Goal: Navigation & Orientation: Find specific page/section

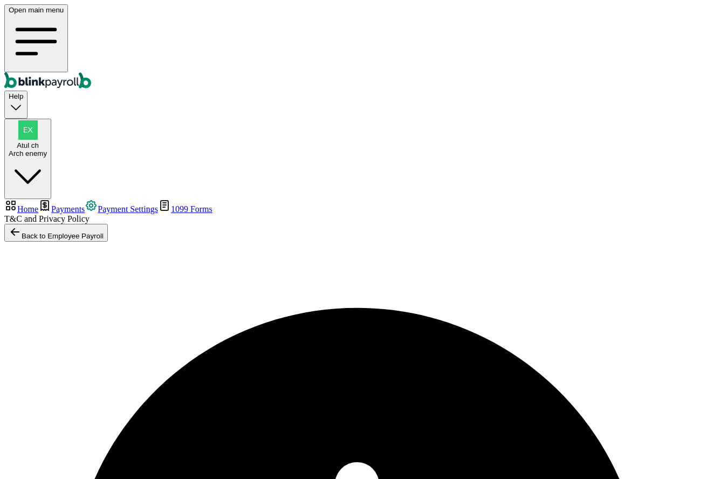
click at [47, 149] on div "Arch enemy" at bounding box center [28, 153] width 38 height 8
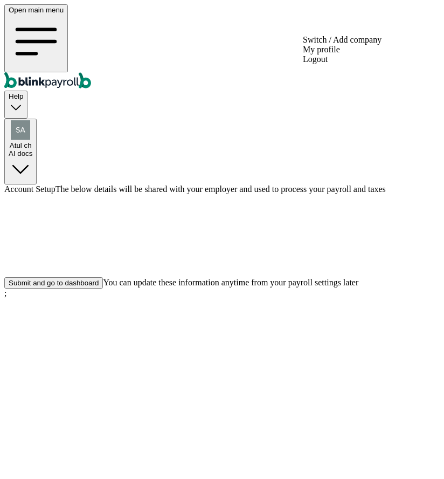
click at [32, 141] on span "Atul ch" at bounding box center [21, 145] width 22 height 8
click at [99, 287] on div "Submit and go to dashboard" at bounding box center [54, 283] width 90 height 8
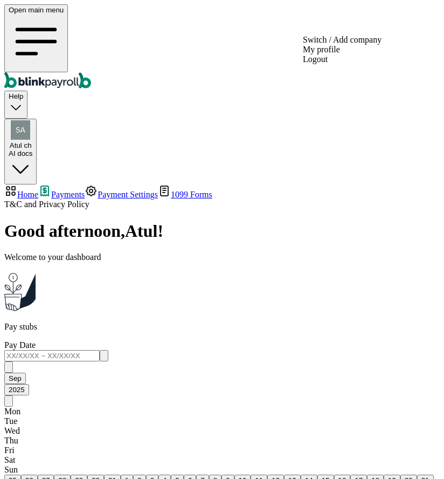
click at [32, 141] on span "Atul ch" at bounding box center [21, 145] width 22 height 8
drag, startPoint x: 373, startPoint y: 187, endPoint x: 423, endPoint y: 188, distance: 50.2
copy span "sas@sas.co"
click at [32, 141] on span "Atul ch" at bounding box center [21, 145] width 22 height 8
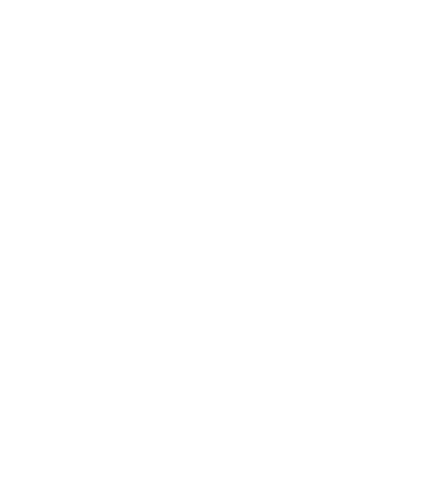
select select "2025"
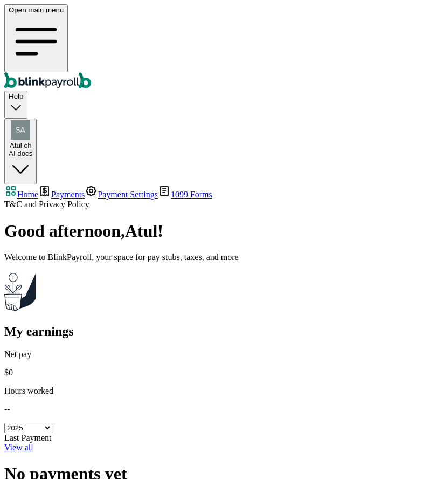
click at [32, 141] on span "Atul ch" at bounding box center [21, 145] width 22 height 8
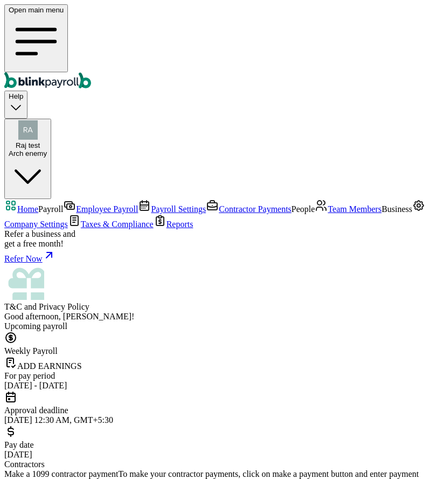
click at [16, 14] on icon "Global" at bounding box center [36, 41] width 55 height 55
click at [22, 20] on icon "Global" at bounding box center [36, 41] width 55 height 55
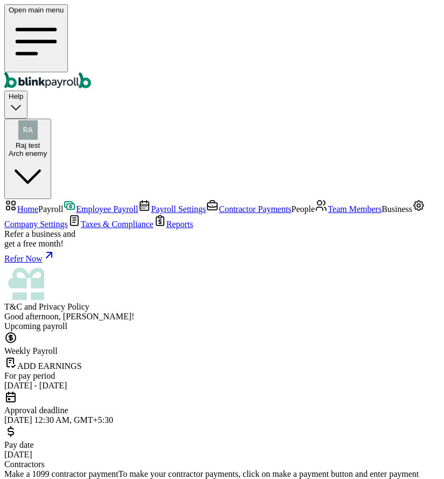
click at [22, 22] on icon "Global" at bounding box center [36, 41] width 55 height 55
click at [15, 18] on icon "Global" at bounding box center [36, 41] width 55 height 55
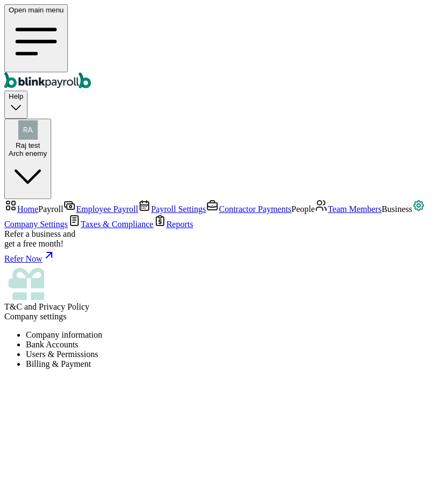
click at [16, 26] on div "Open main menu" at bounding box center [222, 47] width 436 height 86
click at [16, 23] on icon "Global" at bounding box center [36, 41] width 55 height 55
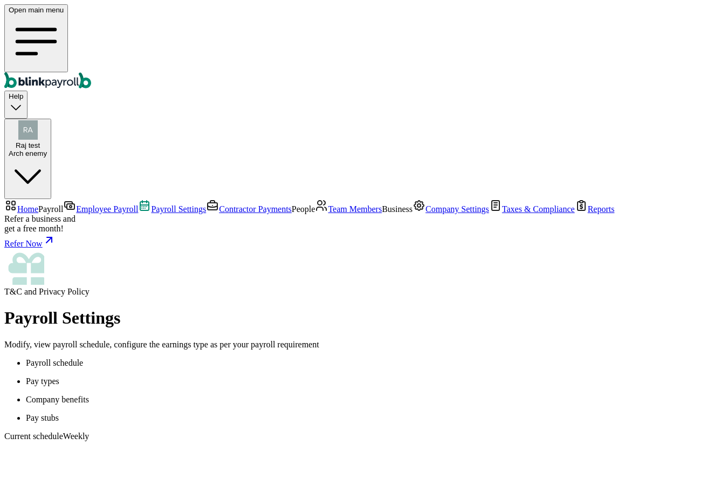
click at [206, 204] on link "Contractor Payments" at bounding box center [249, 208] width 86 height 9
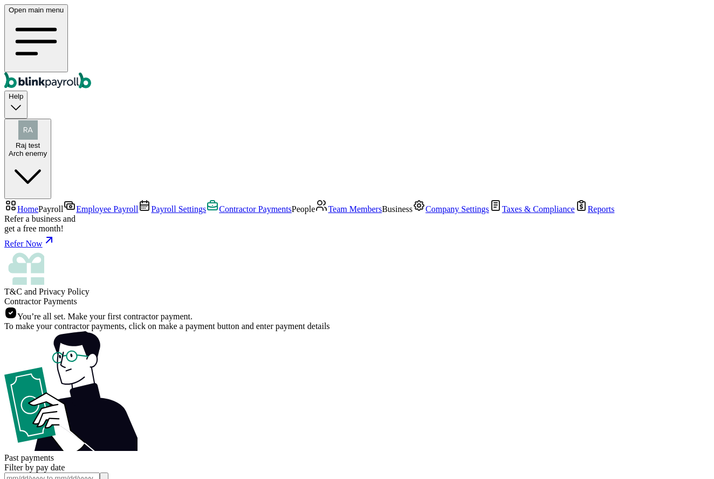
click at [76, 204] on span "Employee Payroll" at bounding box center [107, 208] width 62 height 9
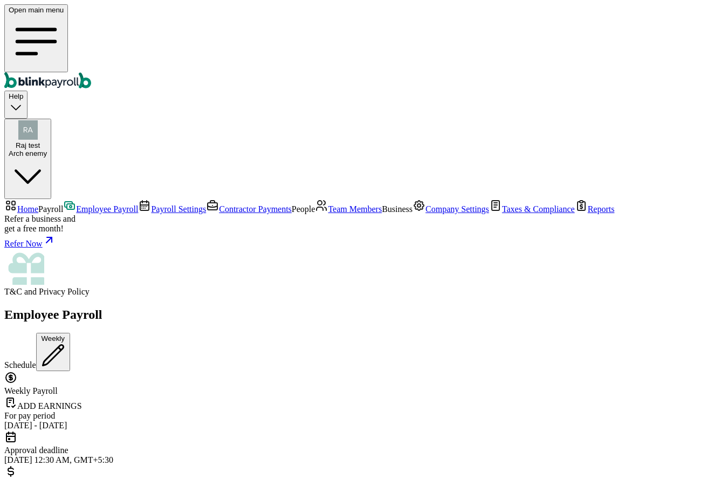
click at [47, 149] on div "Arch enemy" at bounding box center [28, 153] width 38 height 8
